Goal: Information Seeking & Learning: Learn about a topic

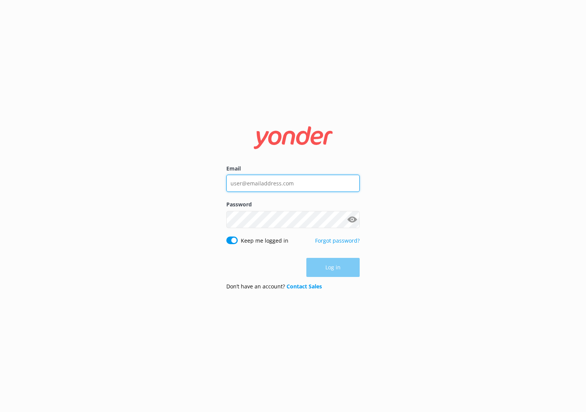
type input "[PERSON_NAME][EMAIL_ADDRESS][PERSON_NAME][DOMAIN_NAME]"
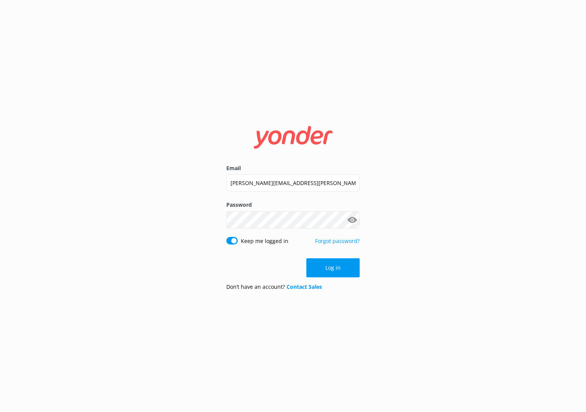
click at [328, 267] on div "Log in" at bounding box center [292, 267] width 133 height 19
click at [320, 266] on button "Log in" at bounding box center [333, 267] width 53 height 19
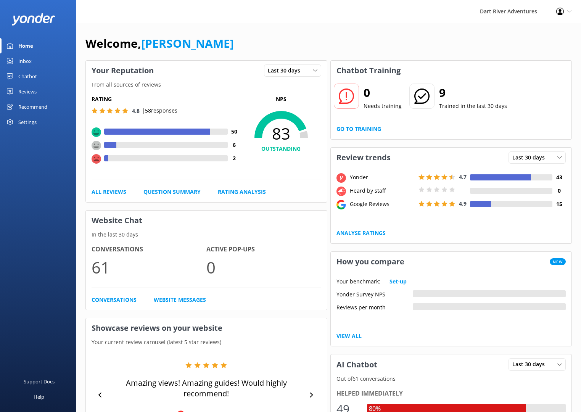
click at [29, 60] on div "Inbox" at bounding box center [24, 60] width 13 height 15
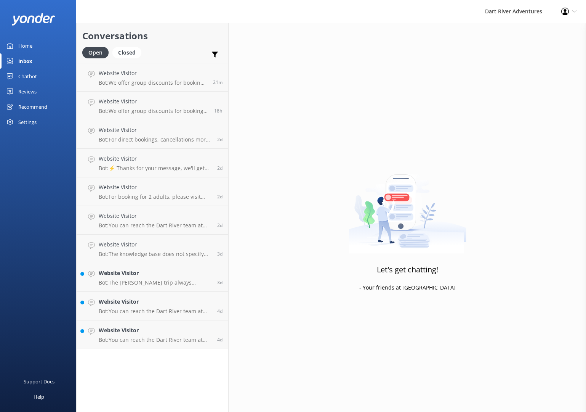
click at [29, 124] on div "Settings" at bounding box center [27, 121] width 18 height 15
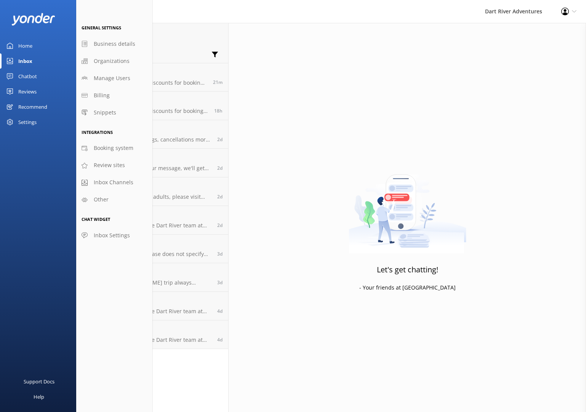
click at [28, 91] on div "Reviews" at bounding box center [27, 91] width 18 height 15
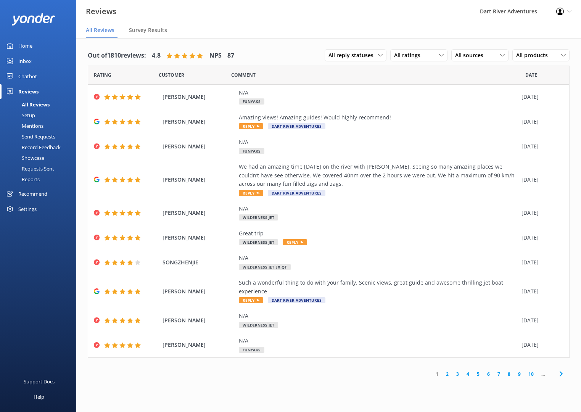
click at [30, 79] on div "Chatbot" at bounding box center [27, 76] width 19 height 15
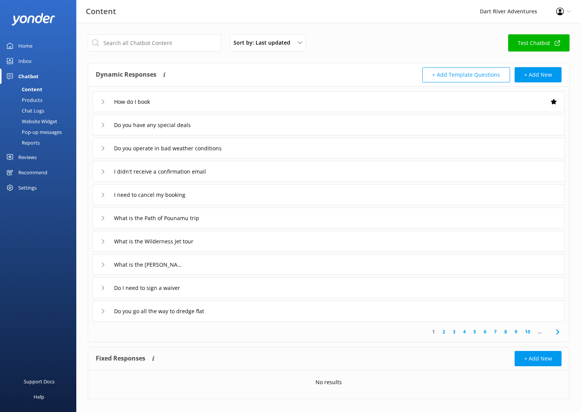
click at [31, 90] on div "Content" at bounding box center [24, 89] width 38 height 11
click at [101, 125] on icon at bounding box center [103, 125] width 5 height 5
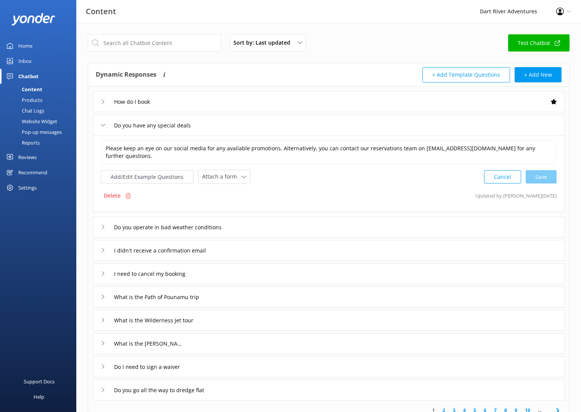
click at [106, 125] on div "Do you have any special deals" at bounding box center [150, 125] width 98 height 13
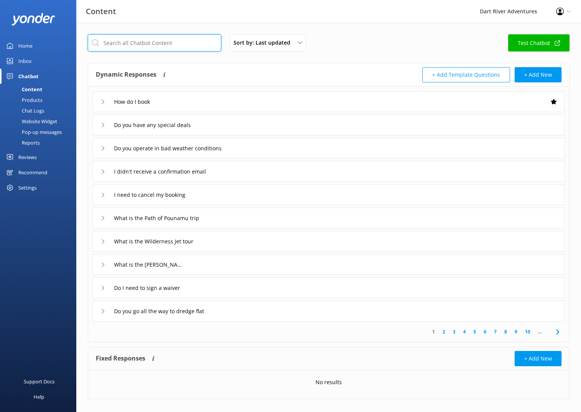
click at [148, 38] on input "text" at bounding box center [154, 42] width 133 height 17
click at [127, 46] on input "text" at bounding box center [154, 42] width 133 height 17
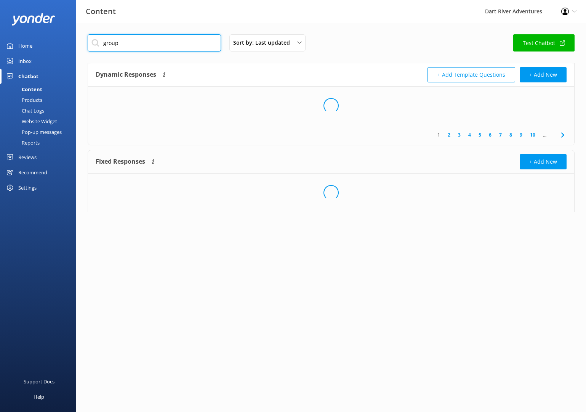
type input "group"
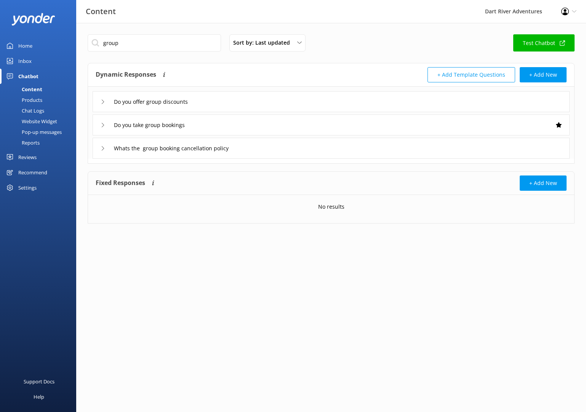
click at [104, 105] on div "Do you offer group discounts" at bounding box center [148, 101] width 95 height 13
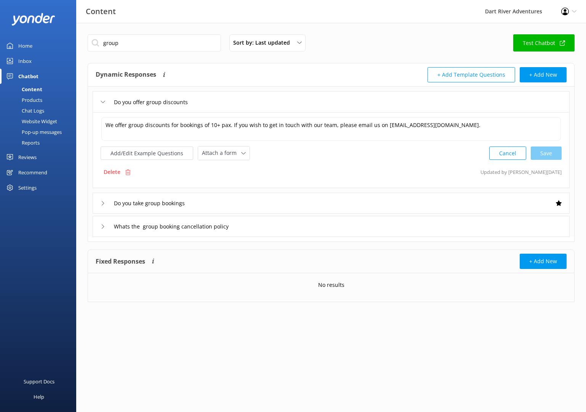
click at [102, 202] on icon at bounding box center [103, 203] width 5 height 5
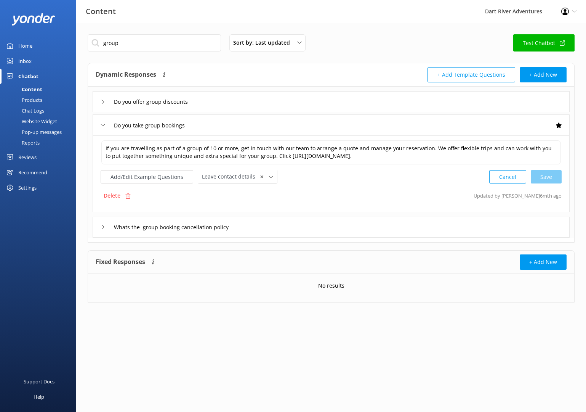
click at [100, 226] on div "Whats the group booking cancellation policy" at bounding box center [331, 227] width 477 height 21
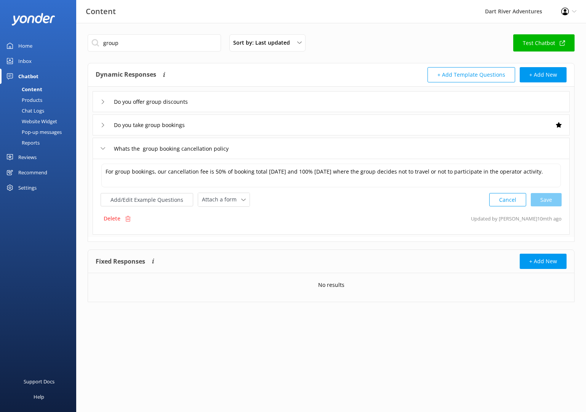
click at [102, 102] on icon at bounding box center [103, 102] width 5 height 5
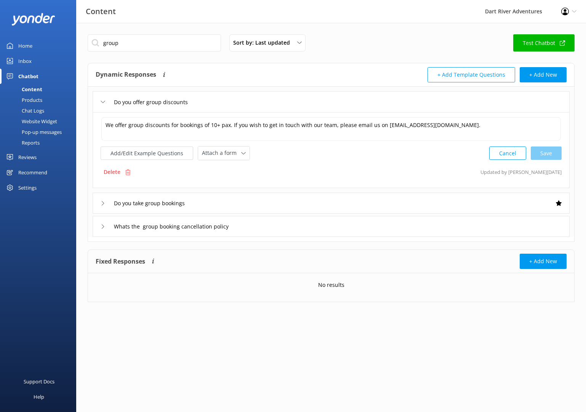
click at [465, 382] on html "Content Dart River Adventures Profile Settings Logout Home Inbox Chatbot Conten…" at bounding box center [293, 206] width 586 height 412
click at [103, 206] on div "Do you take group bookings" at bounding box center [145, 203] width 88 height 13
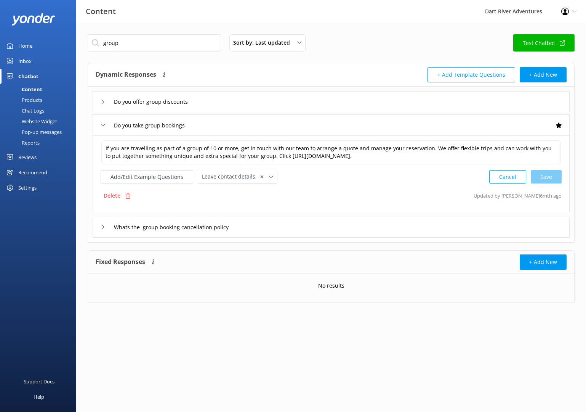
click at [104, 228] on icon at bounding box center [103, 227] width 5 height 5
